Goal: Information Seeking & Learning: Learn about a topic

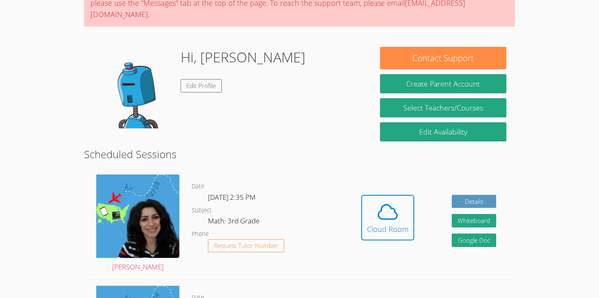
scroll to position [86, 0]
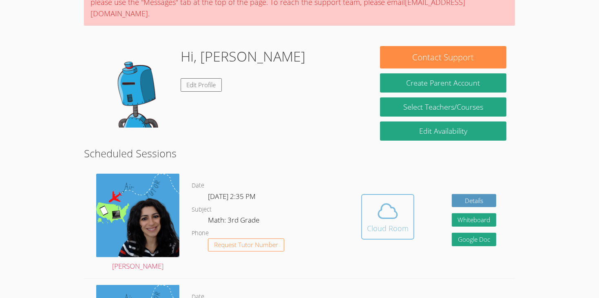
click at [384, 204] on icon at bounding box center [387, 211] width 23 height 23
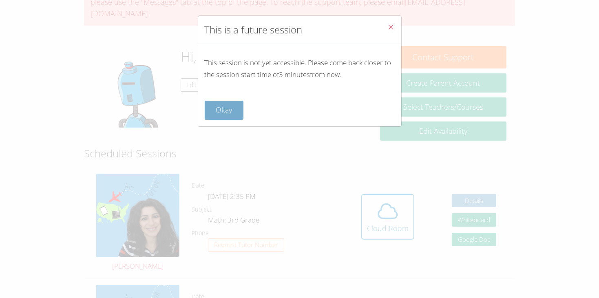
click at [218, 109] on button "Okay" at bounding box center [224, 110] width 39 height 19
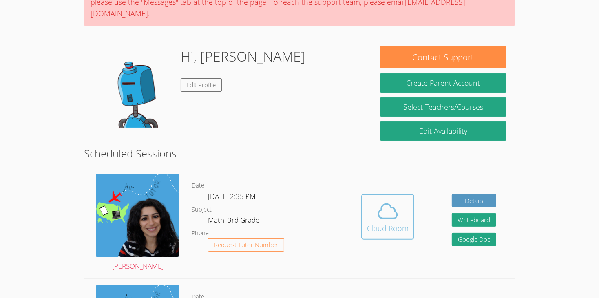
click at [390, 222] on div "Cloud Room" at bounding box center [388, 227] width 42 height 11
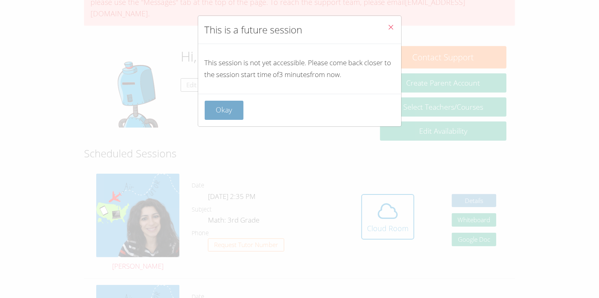
click at [224, 103] on button "Okay" at bounding box center [224, 110] width 39 height 19
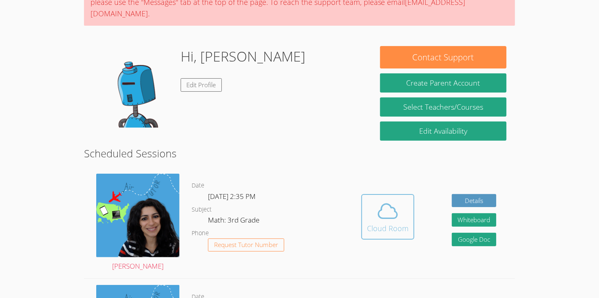
click at [398, 200] on icon at bounding box center [387, 211] width 23 height 23
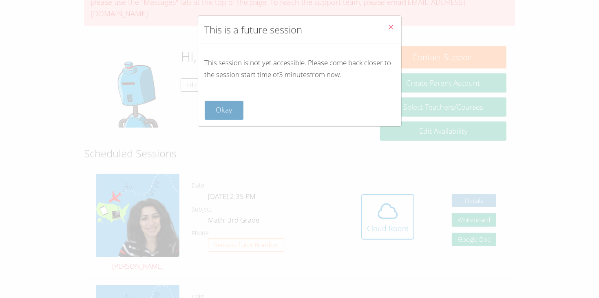
click at [223, 103] on button "Okay" at bounding box center [224, 110] width 39 height 19
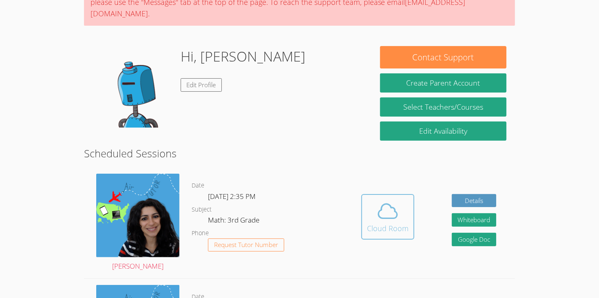
click at [387, 200] on icon at bounding box center [387, 211] width 23 height 23
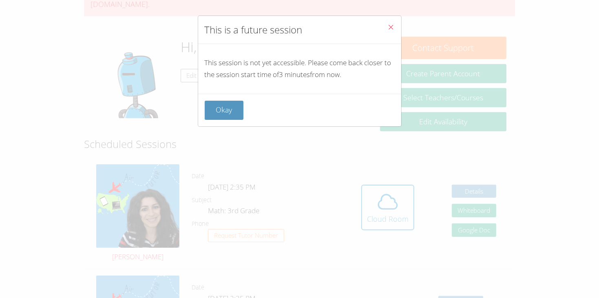
scroll to position [96, 0]
click at [218, 112] on button "Okay" at bounding box center [224, 110] width 39 height 19
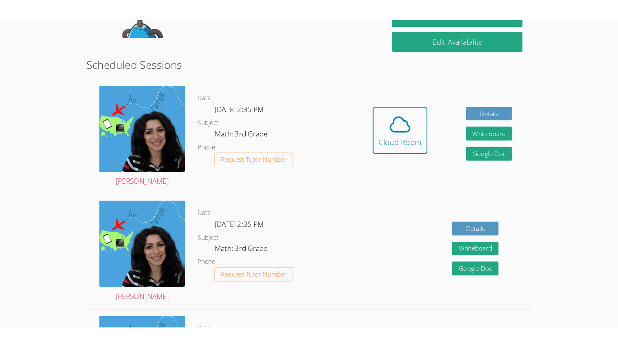
scroll to position [199, 0]
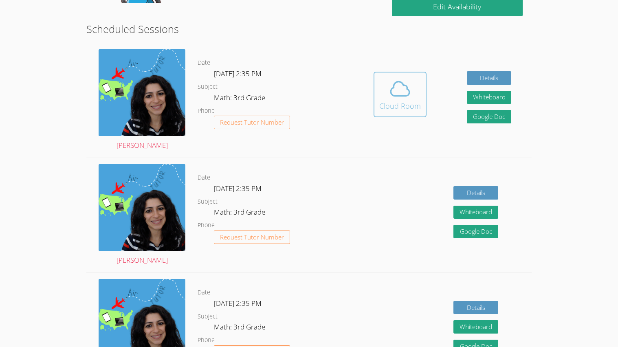
click at [407, 111] on button "Cloud Room" at bounding box center [400, 95] width 53 height 46
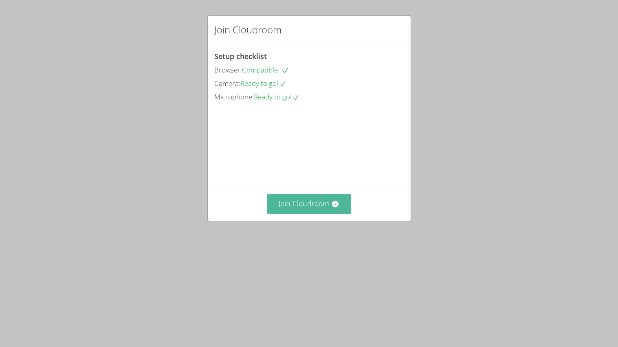
click at [339, 208] on icon at bounding box center [335, 204] width 8 height 8
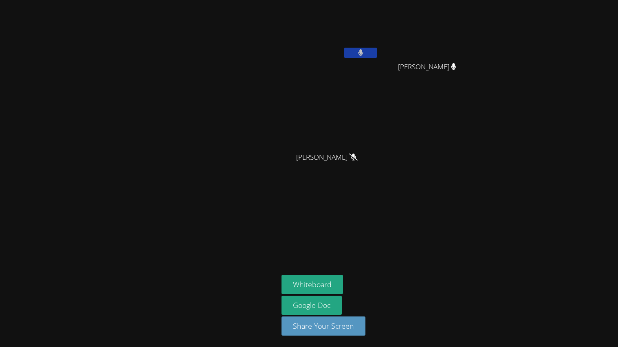
click at [359, 44] on video at bounding box center [330, 30] width 97 height 55
click at [354, 55] on button at bounding box center [360, 53] width 33 height 10
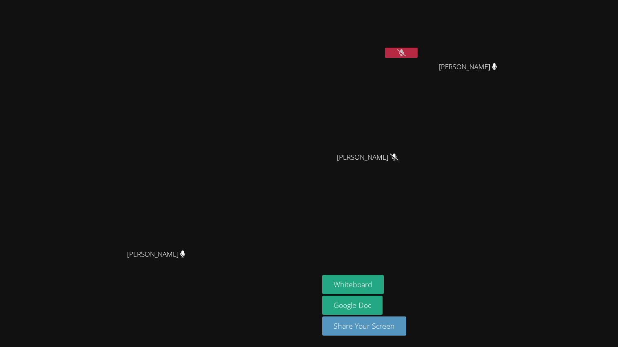
click at [399, 48] on button at bounding box center [401, 53] width 33 height 10
click at [418, 56] on button at bounding box center [401, 53] width 33 height 10
click at [419, 46] on video at bounding box center [370, 30] width 97 height 55
click at [404, 54] on icon at bounding box center [401, 52] width 5 height 7
click at [404, 51] on icon at bounding box center [401, 52] width 5 height 7
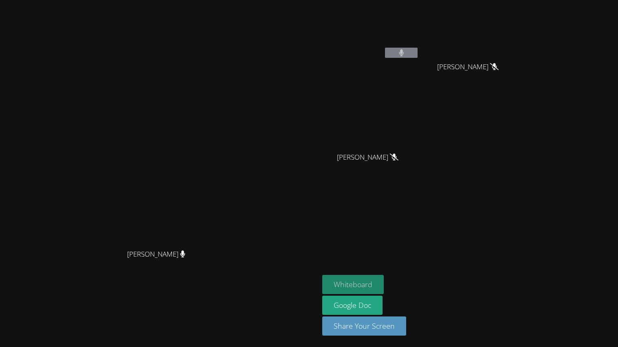
click at [384, 287] on button "Whiteboard" at bounding box center [353, 284] width 62 height 19
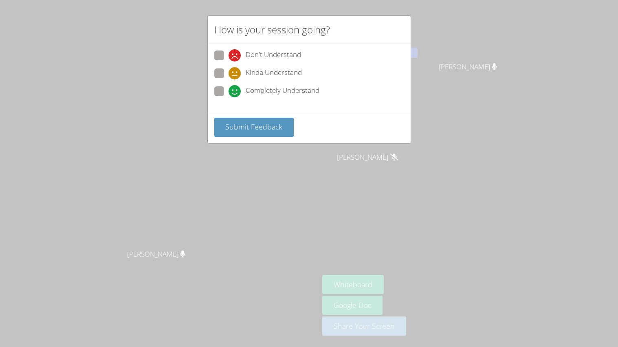
click at [286, 59] on span "Don't Understand" at bounding box center [273, 55] width 55 height 12
click at [236, 57] on input "Don't Understand" at bounding box center [232, 54] width 7 height 7
radio input "true"
click at [284, 91] on span "Completely Understand" at bounding box center [283, 91] width 74 height 12
click at [236, 91] on input "Completely Understand" at bounding box center [232, 89] width 7 height 7
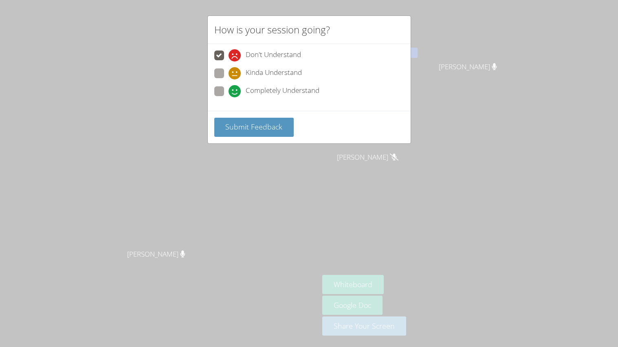
radio input "true"
click at [277, 129] on span "Submit Feedback" at bounding box center [253, 127] width 57 height 10
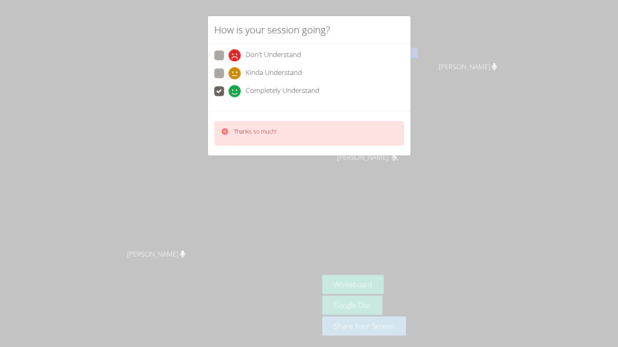
click at [333, 136] on div "Thanks so much!" at bounding box center [309, 133] width 190 height 25
click at [352, 134] on div "Thanks so much!" at bounding box center [309, 133] width 190 height 25
